Goal: Check status

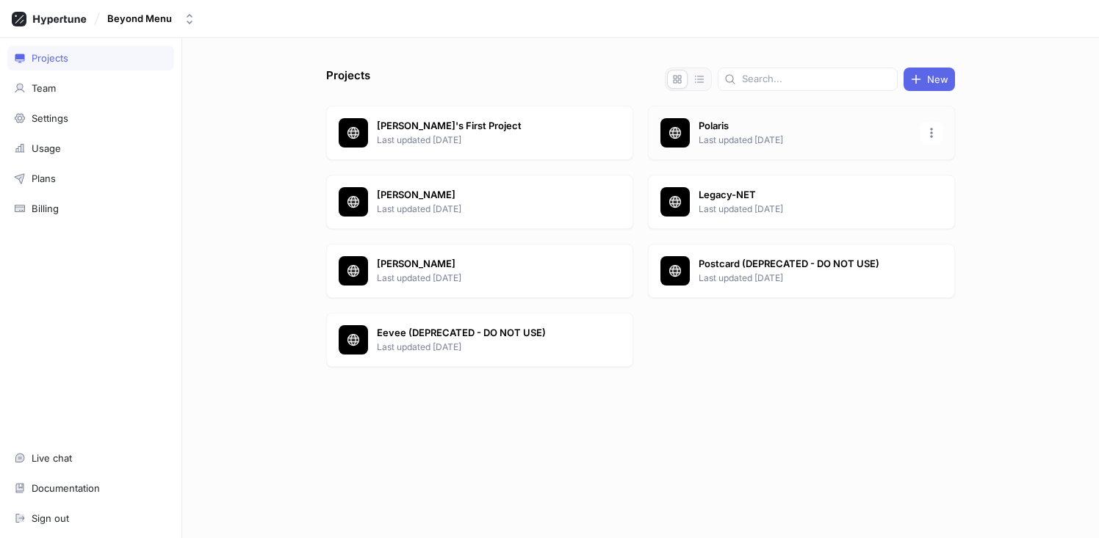
click at [751, 123] on p "Polaris" at bounding box center [805, 126] width 213 height 15
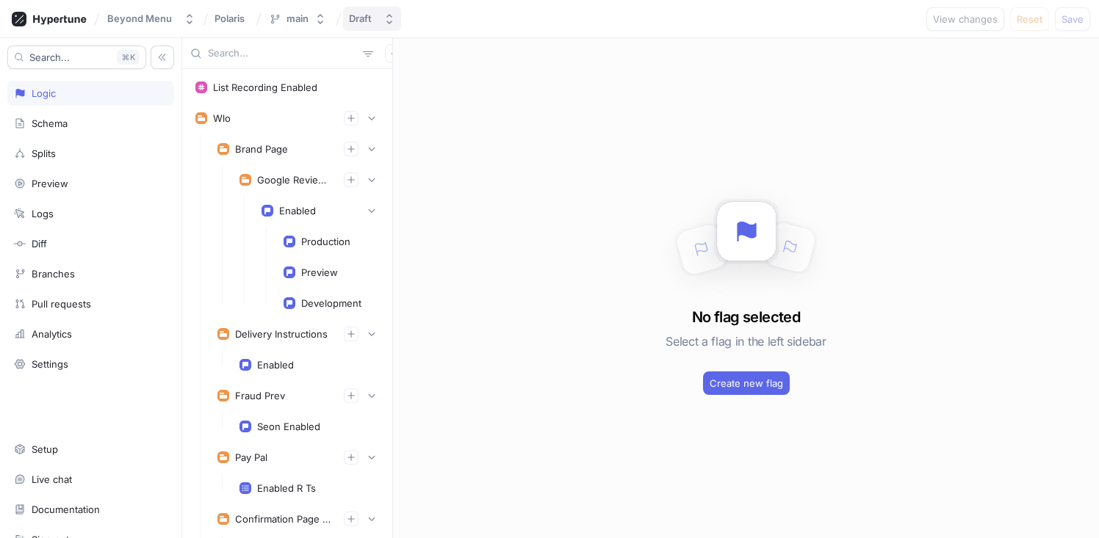
click at [359, 23] on div "Draft" at bounding box center [360, 18] width 23 height 12
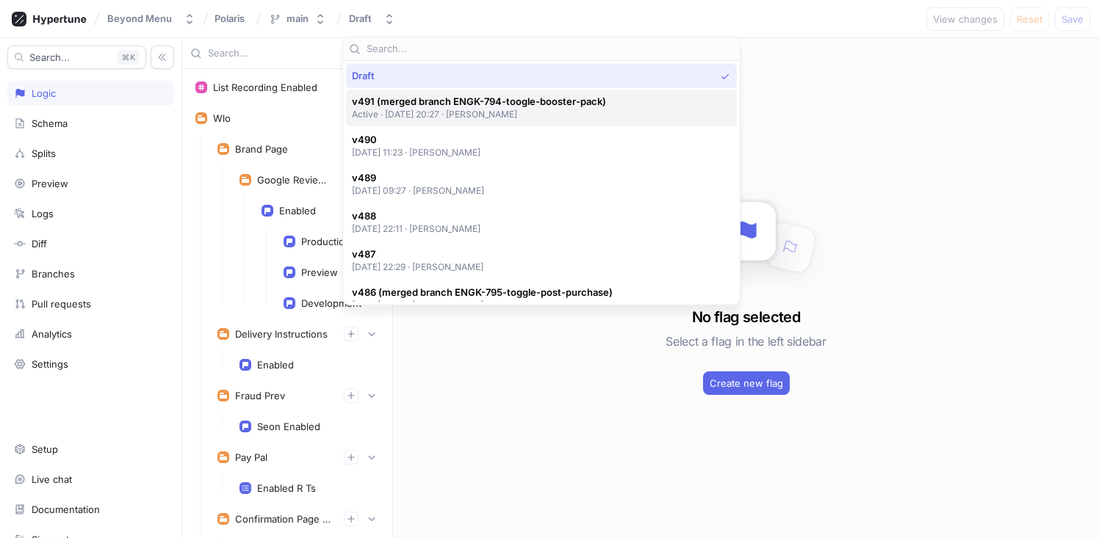
click at [505, 111] on p "Active ‧ [DATE] 20:27 ‧ [PERSON_NAME]" at bounding box center [479, 114] width 254 height 12
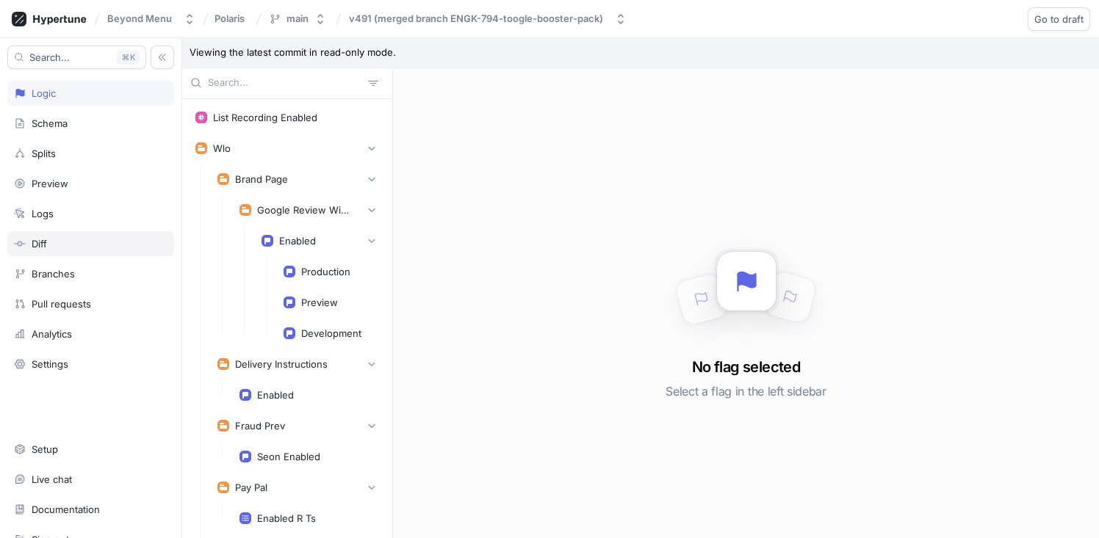
click at [82, 239] on div "Diff" at bounding box center [91, 244] width 154 height 12
